Goal: Information Seeking & Learning: Learn about a topic

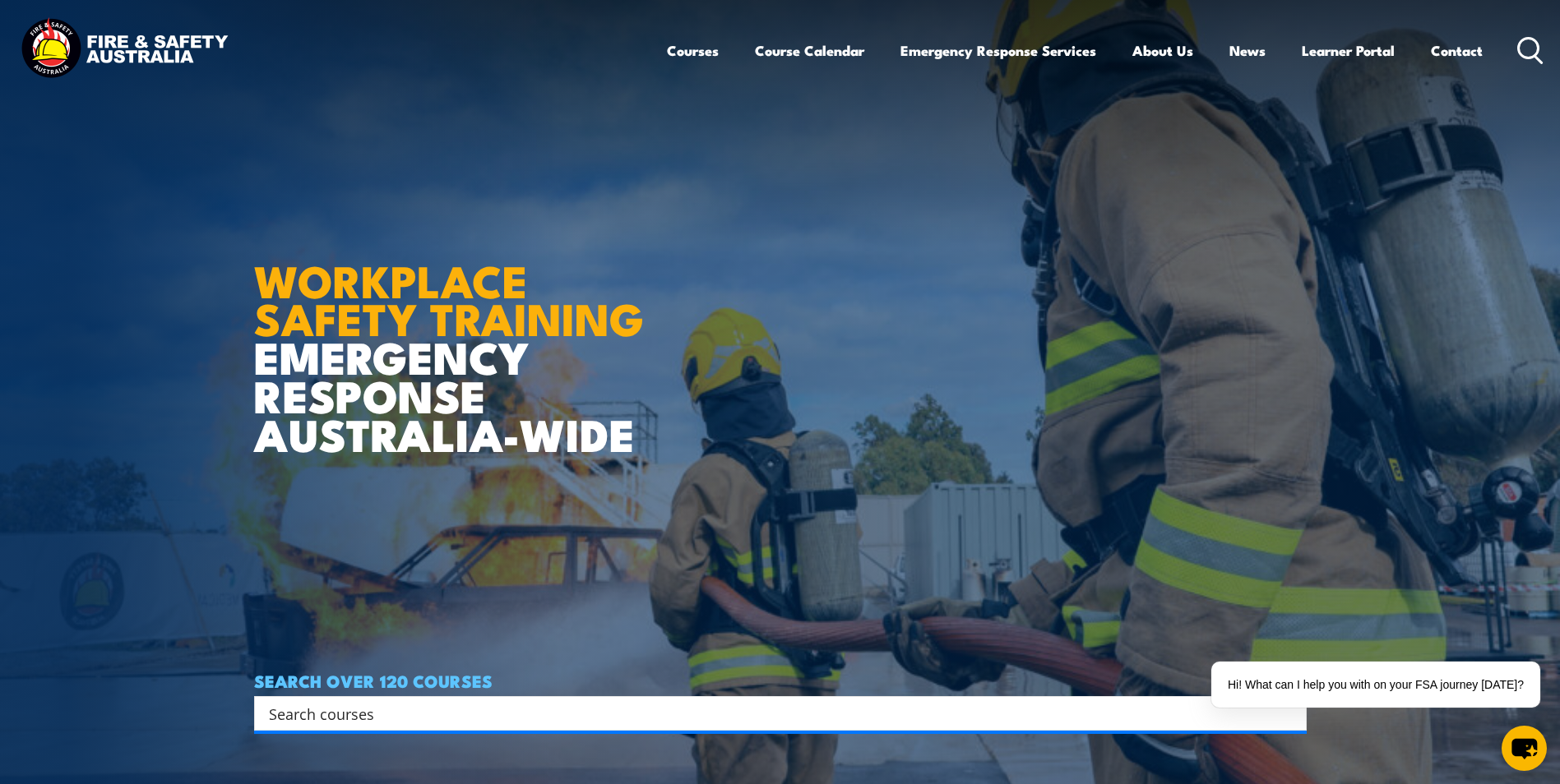
scroll to position [246, 0]
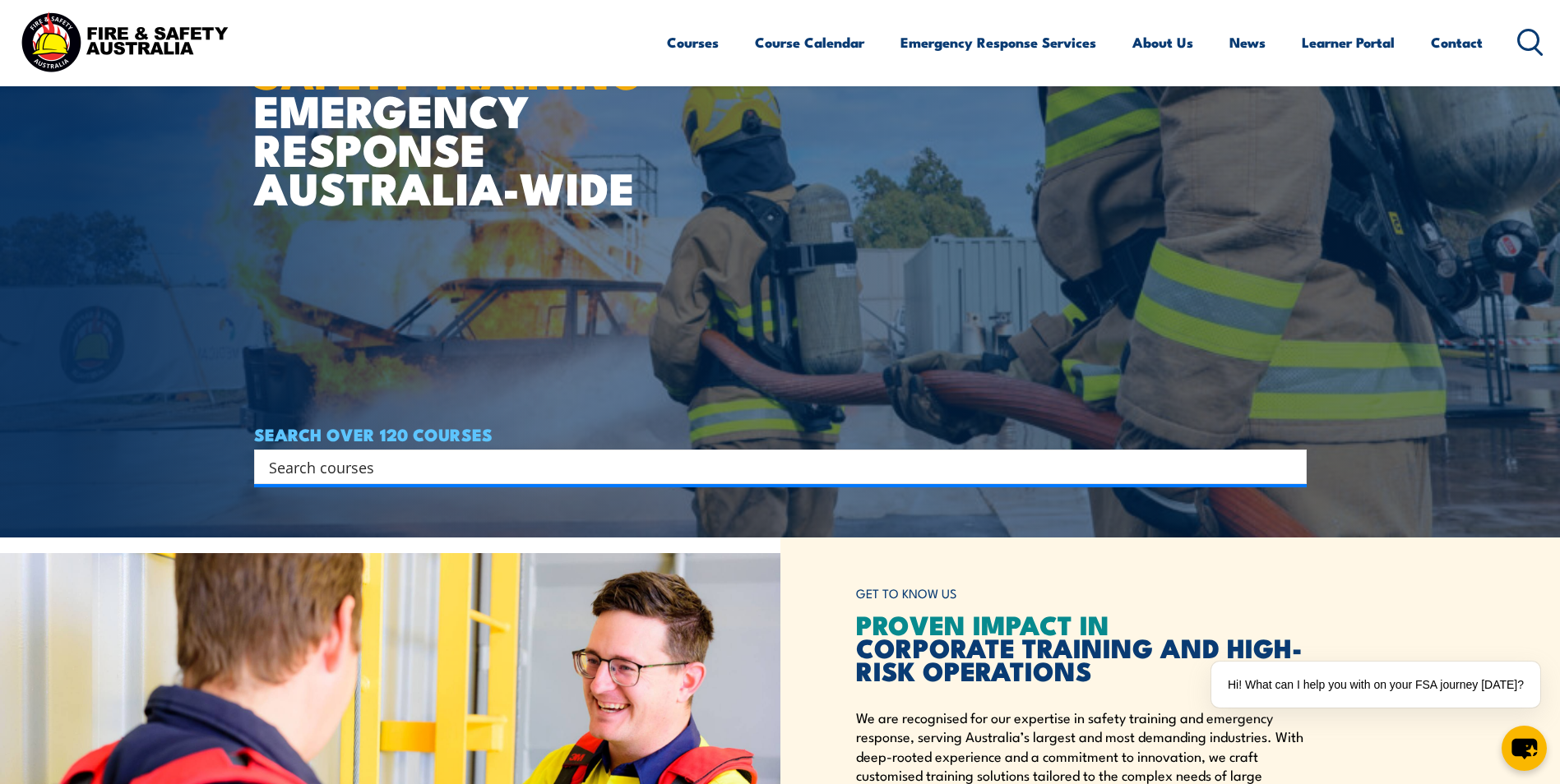
click at [622, 462] on input "Search input" at bounding box center [769, 466] width 1002 height 24
paste input "bkaddatz@muirs.co"
type input "bkaddatz@muirs.co"
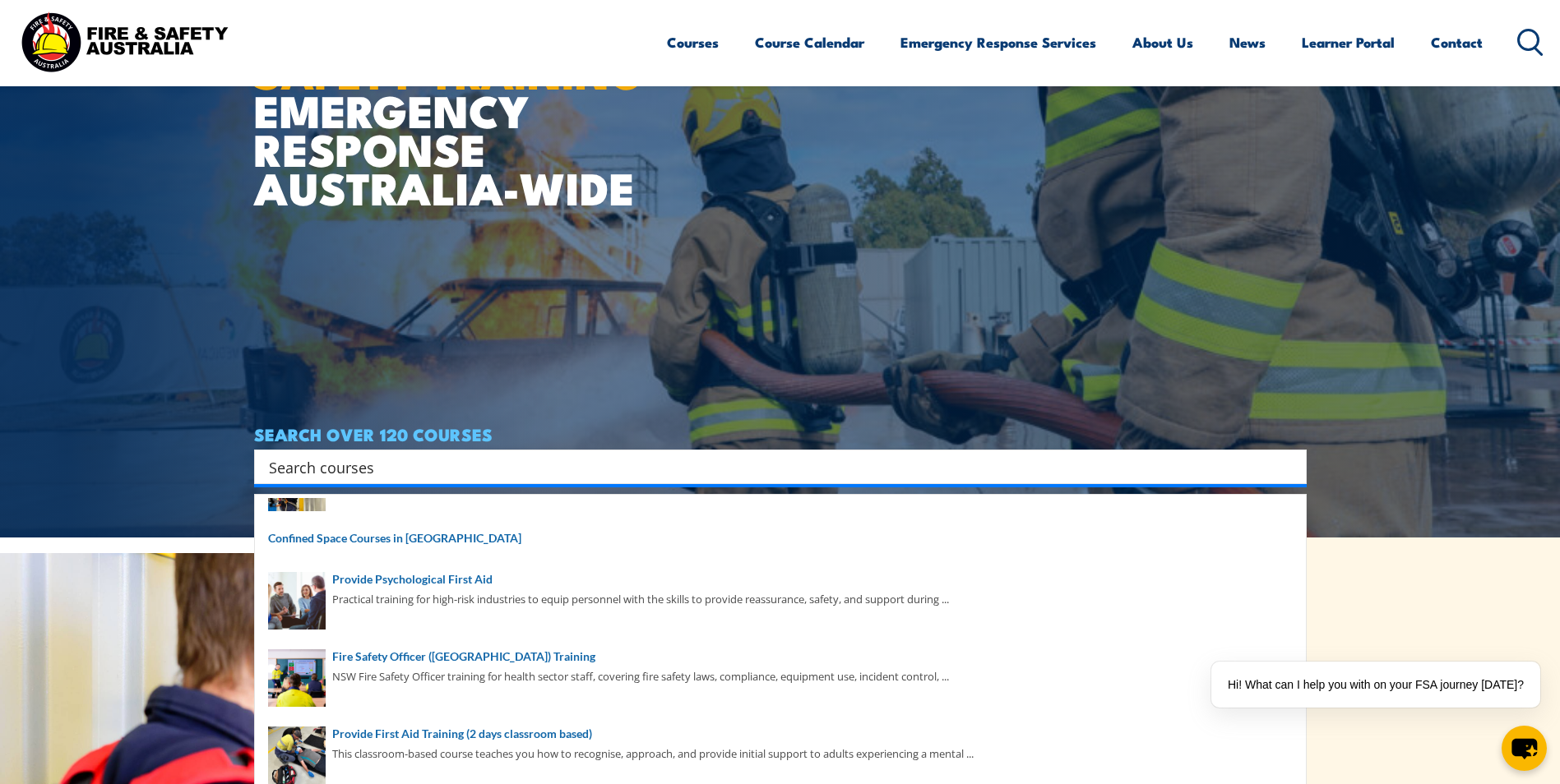
scroll to position [82, 0]
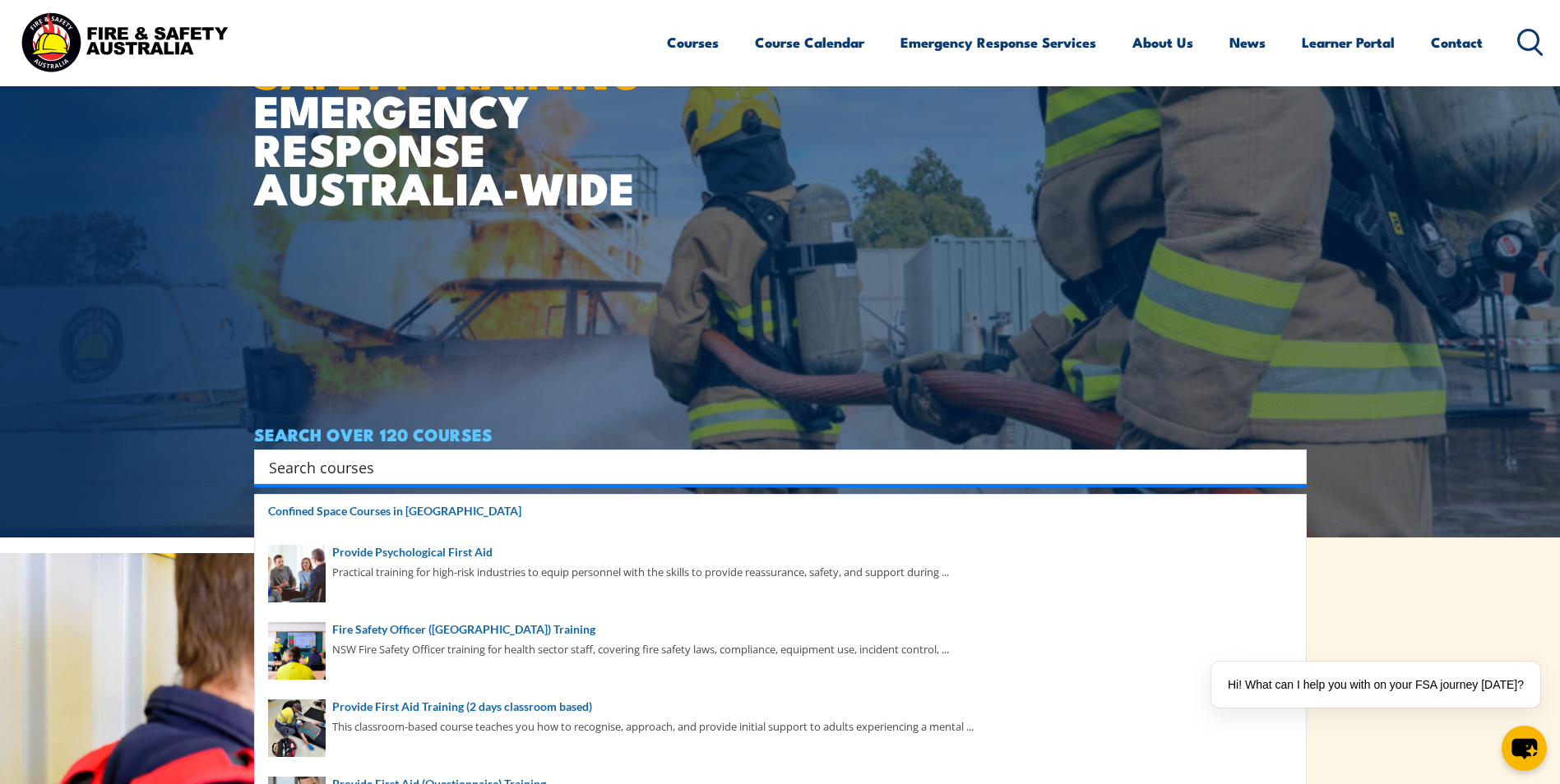
click at [459, 463] on input "Search input" at bounding box center [769, 466] width 1002 height 24
paste input "PUAFER005"
type input "PUAFER005"
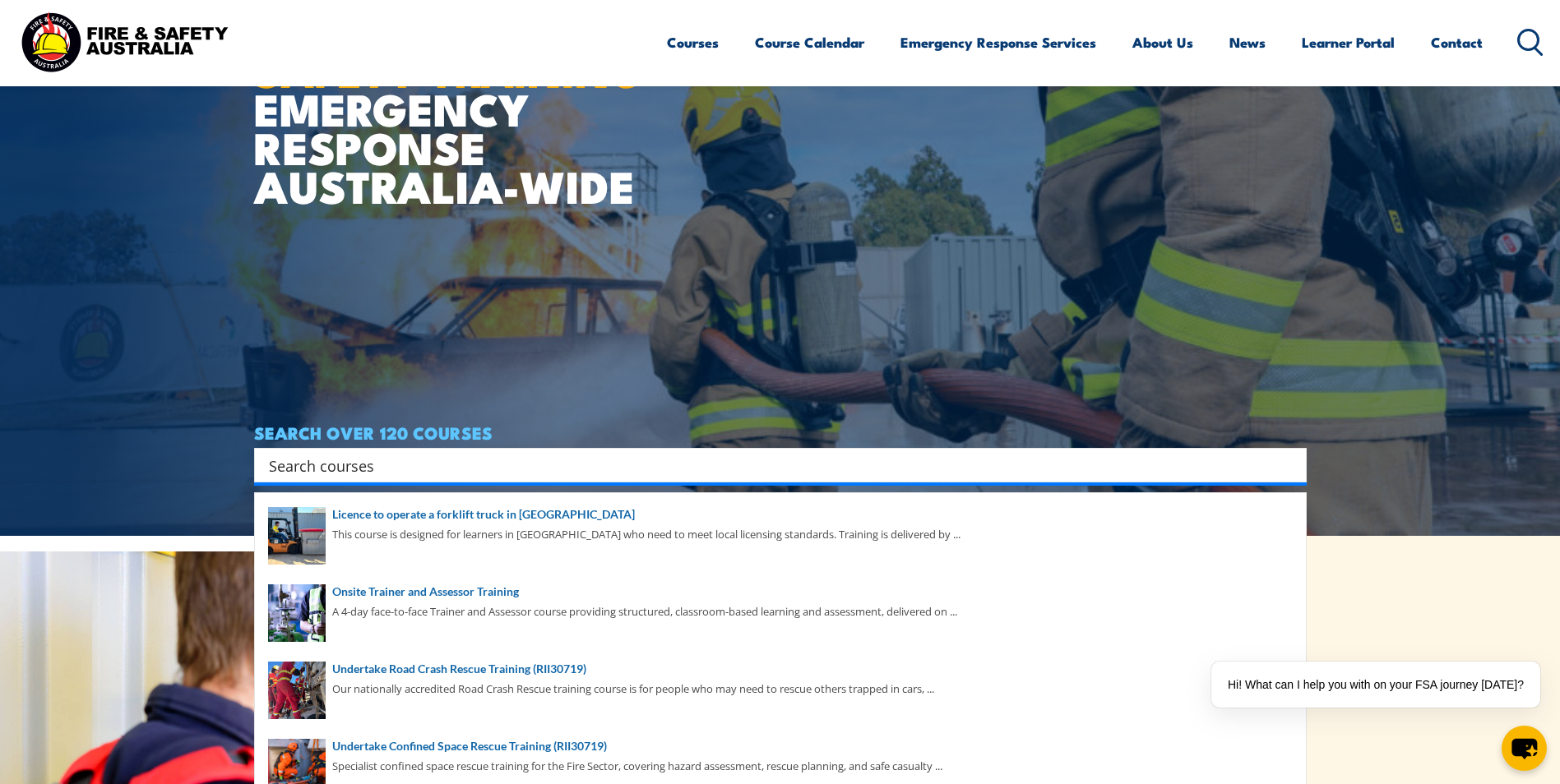
scroll to position [0, 0]
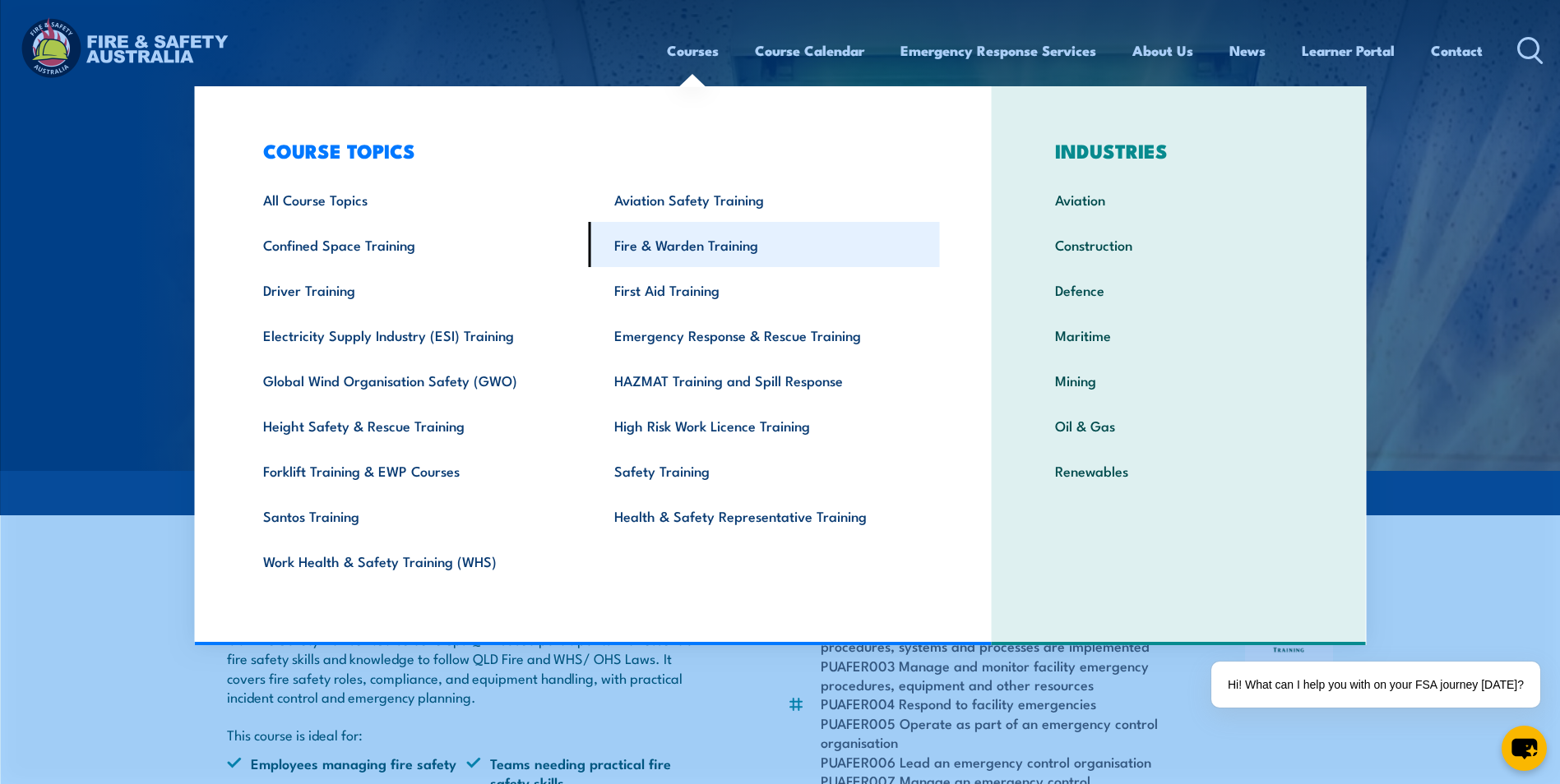
click at [675, 248] on link "Fire & Warden Training" at bounding box center [764, 244] width 351 height 46
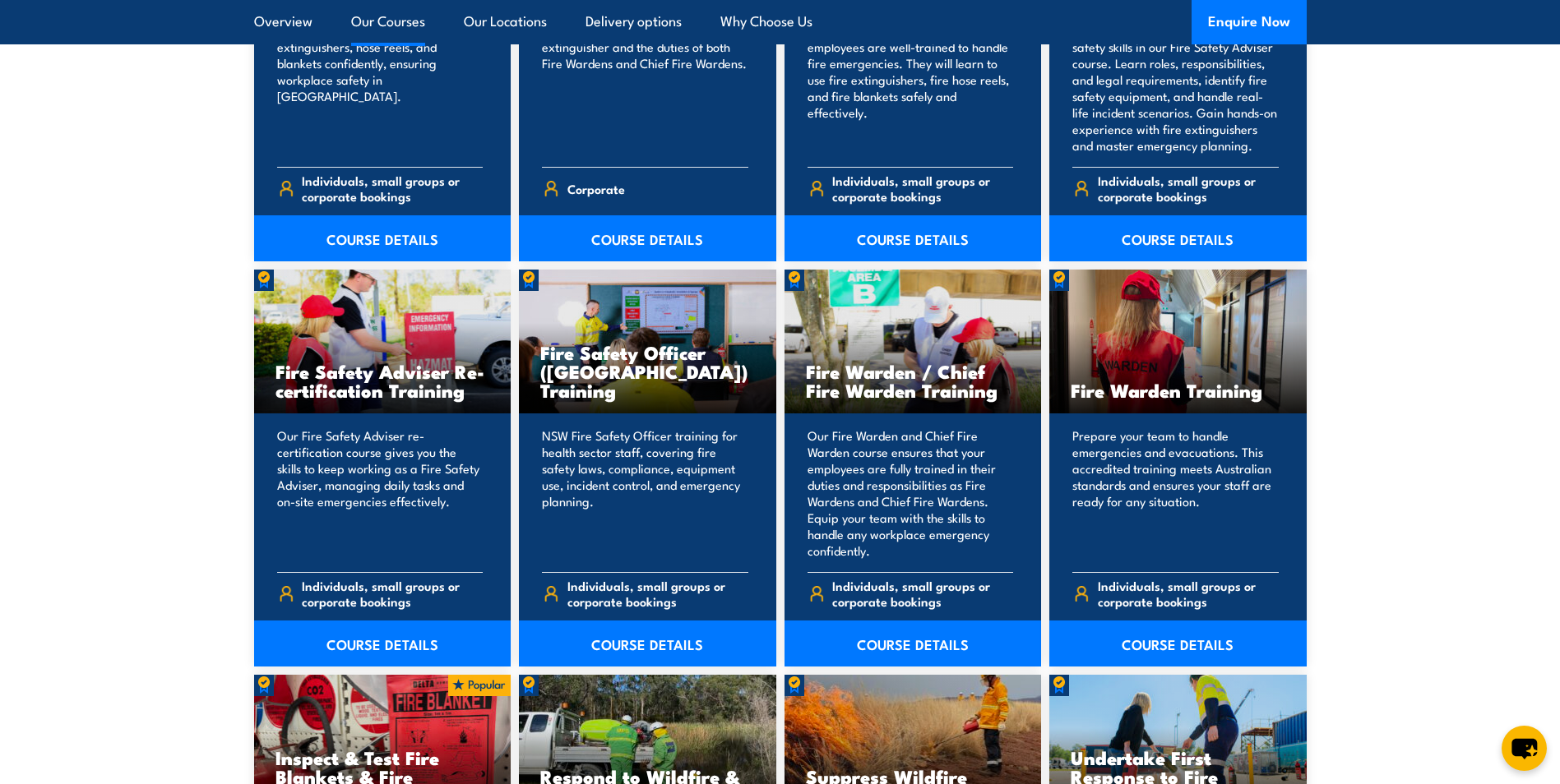
scroll to position [1973, 0]
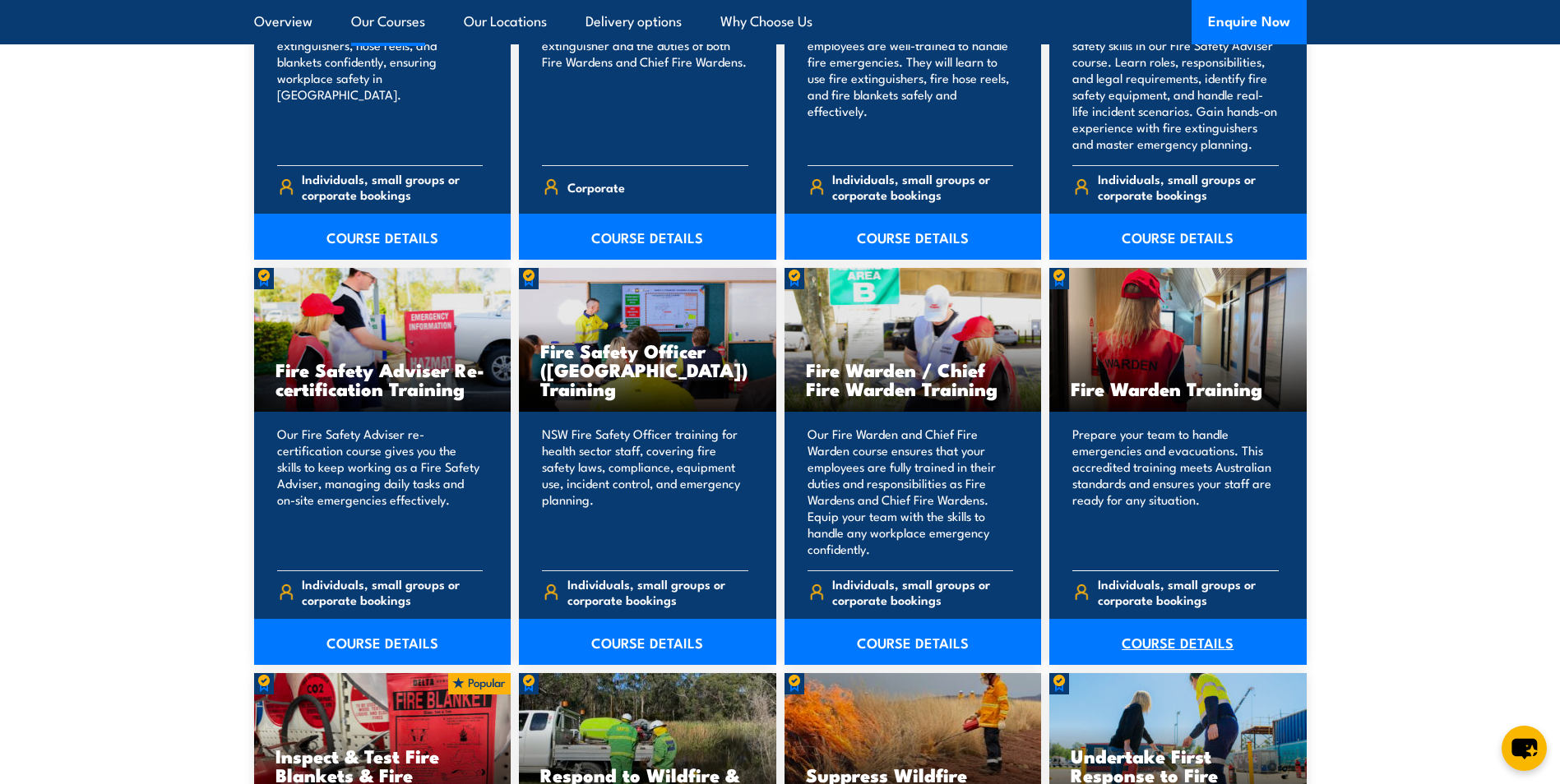
click at [1141, 643] on link "COURSE DETAILS" at bounding box center [1178, 643] width 258 height 47
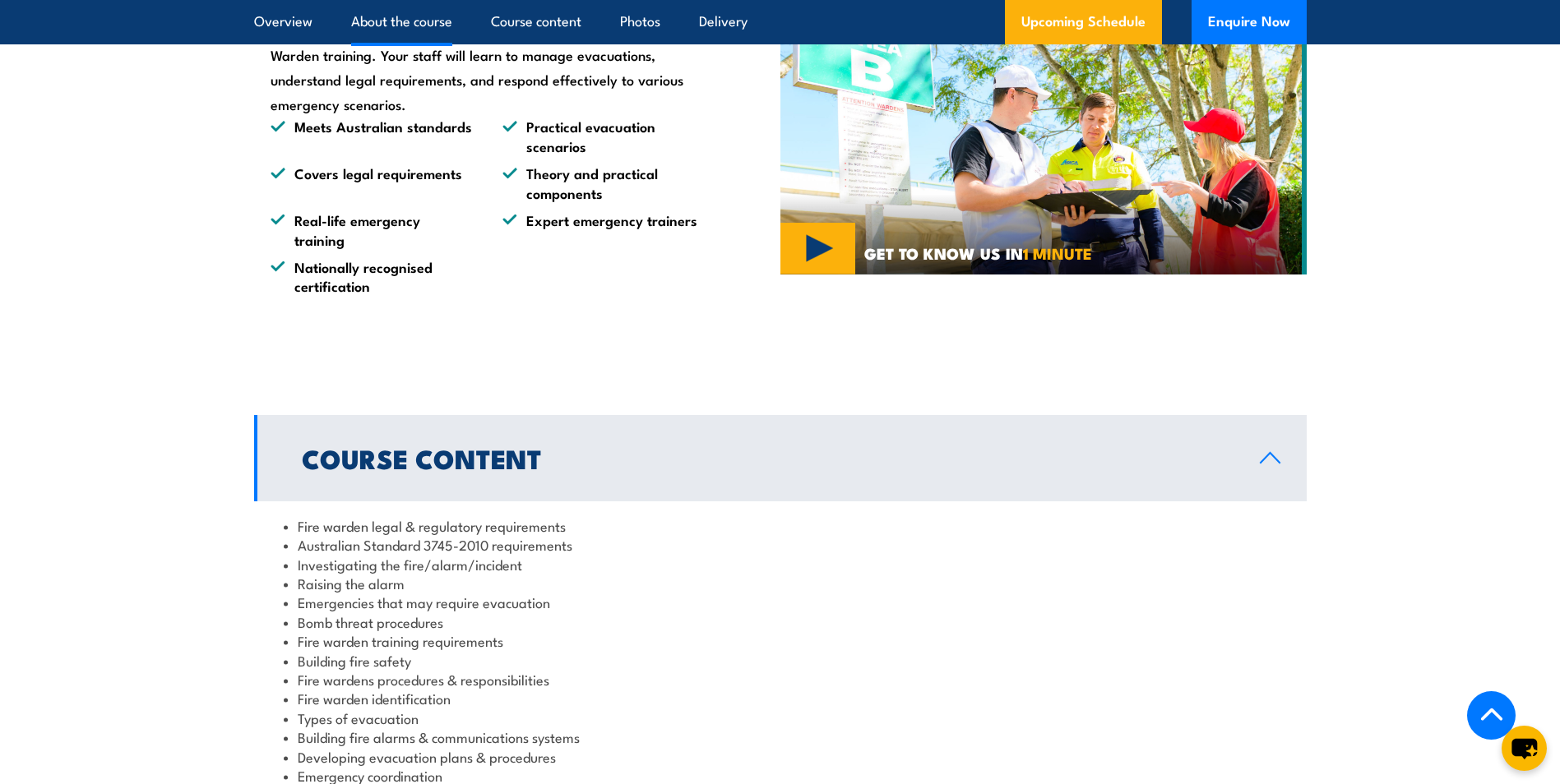
scroll to position [739, 0]
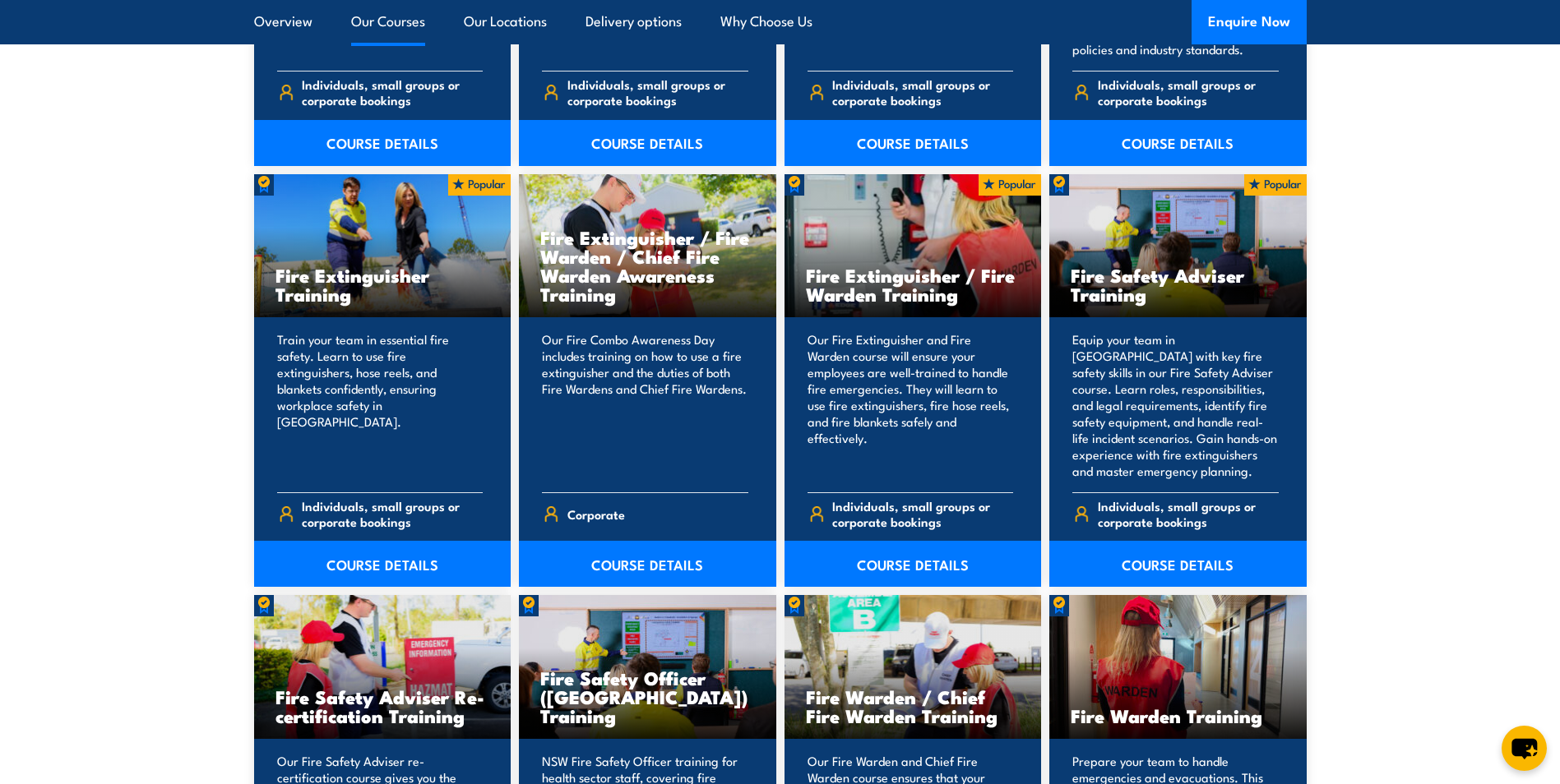
scroll to position [1645, 0]
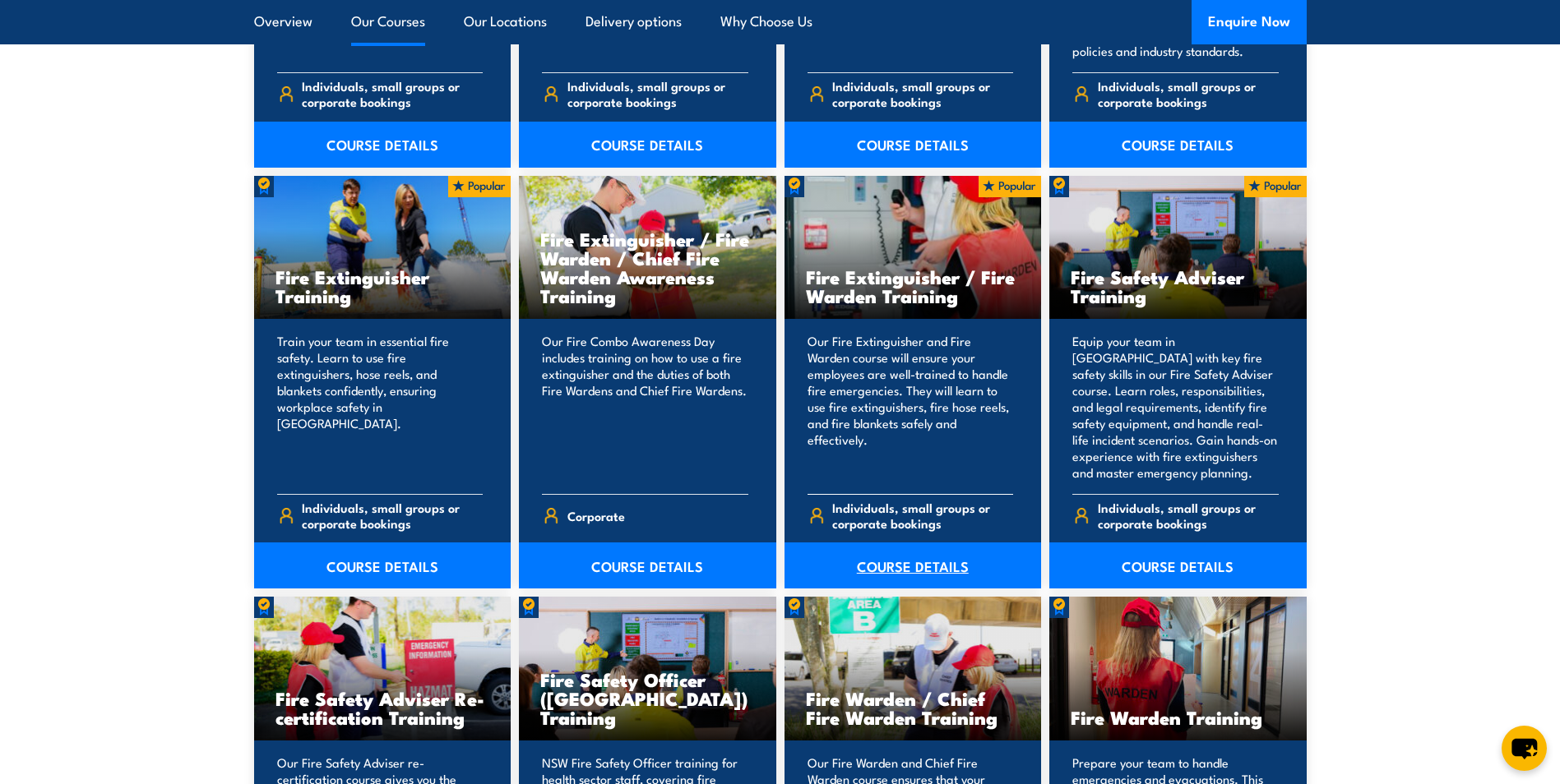
click at [877, 578] on link "COURSE DETAILS" at bounding box center [913, 566] width 258 height 47
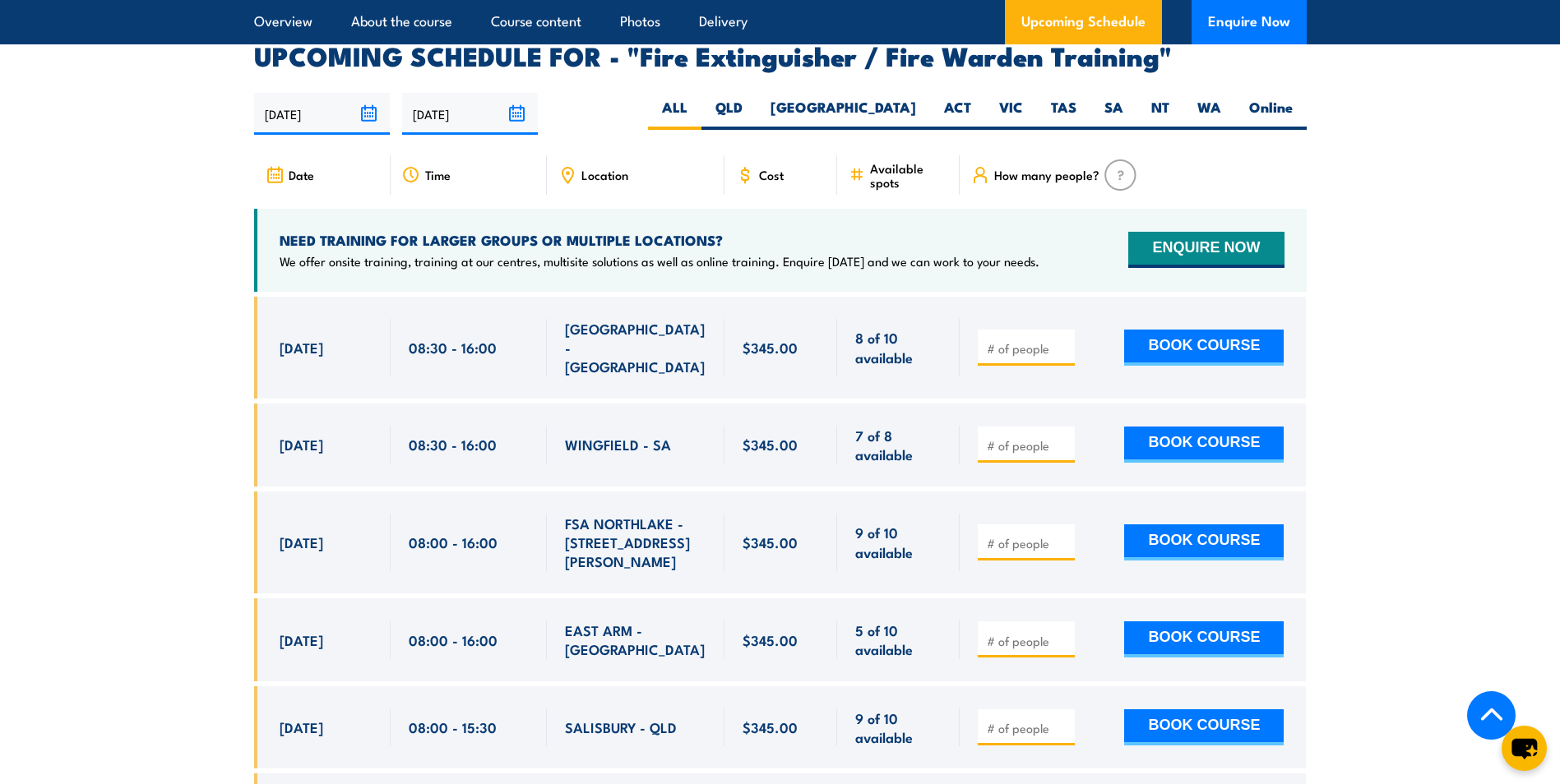
scroll to position [2713, 0]
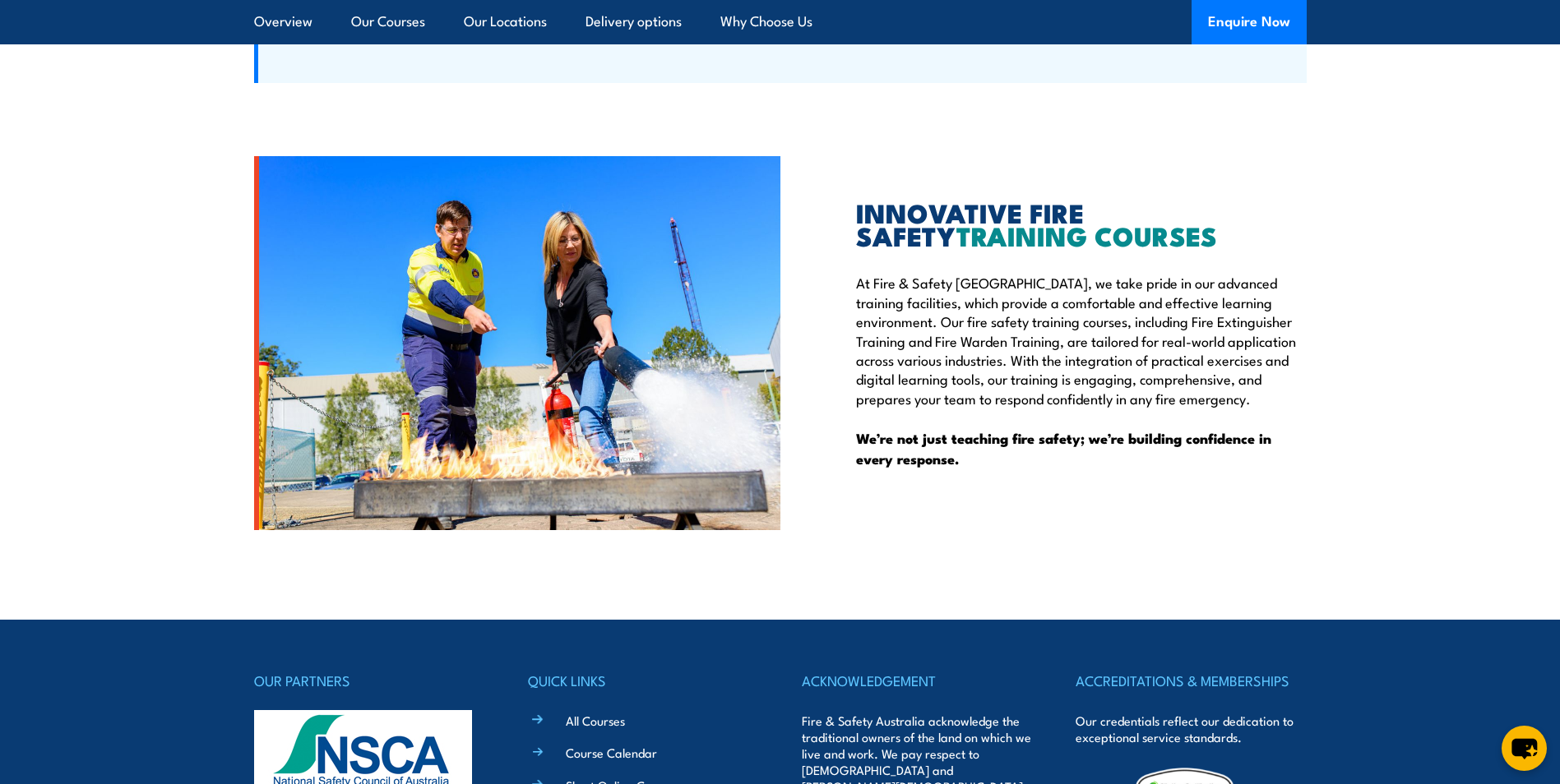
scroll to position [4111, 0]
